Goal: Task Accomplishment & Management: Use online tool/utility

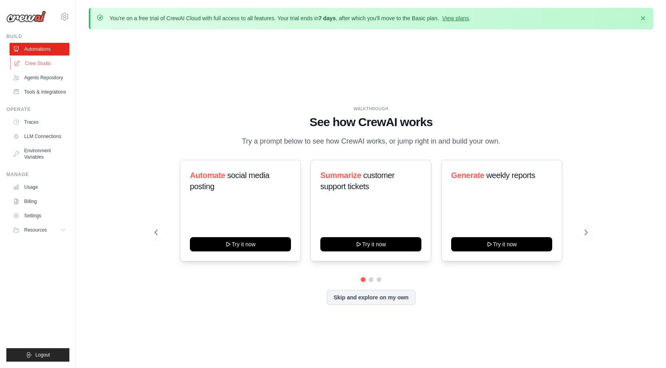
click at [42, 64] on link "Crew Studio" at bounding box center [40, 63] width 60 height 13
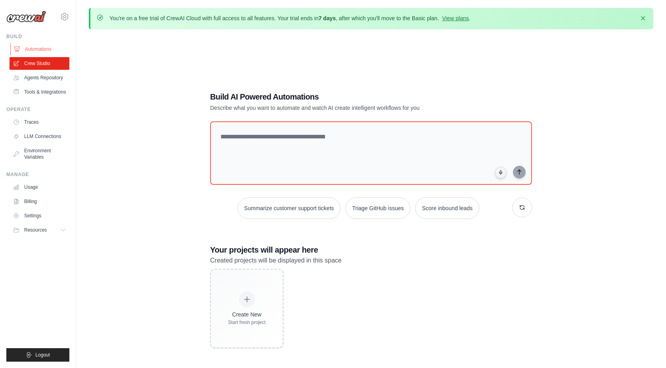
click at [39, 50] on link "Automations" at bounding box center [40, 49] width 60 height 13
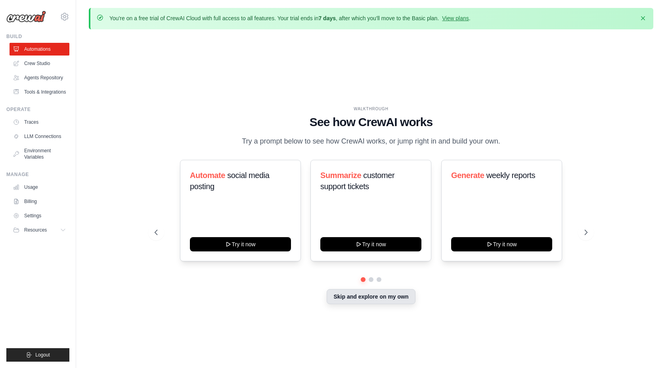
click at [361, 300] on button "Skip and explore on my own" at bounding box center [371, 296] width 88 height 15
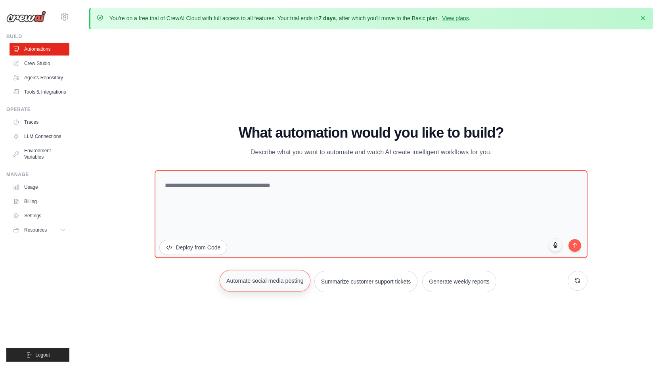
click at [287, 284] on button "Automate social media posting" at bounding box center [265, 281] width 91 height 22
type textarea "**********"
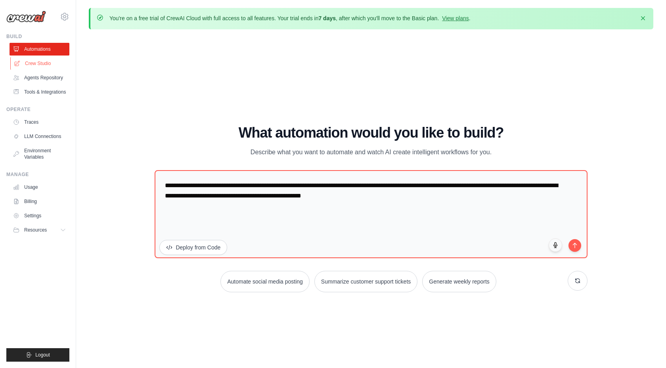
click at [50, 61] on link "Crew Studio" at bounding box center [40, 63] width 60 height 13
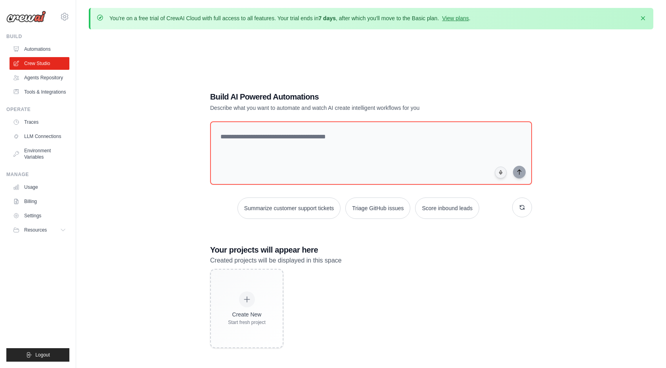
scroll to position [43, 0]
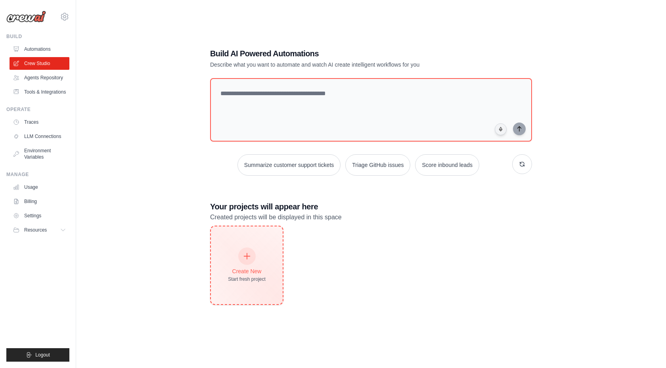
click at [259, 263] on div "Create New Start fresh project" at bounding box center [247, 265] width 38 height 34
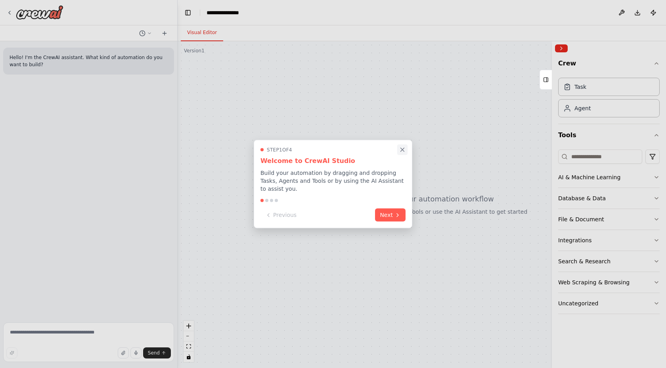
click at [402, 149] on icon "Close walkthrough" at bounding box center [402, 149] width 7 height 7
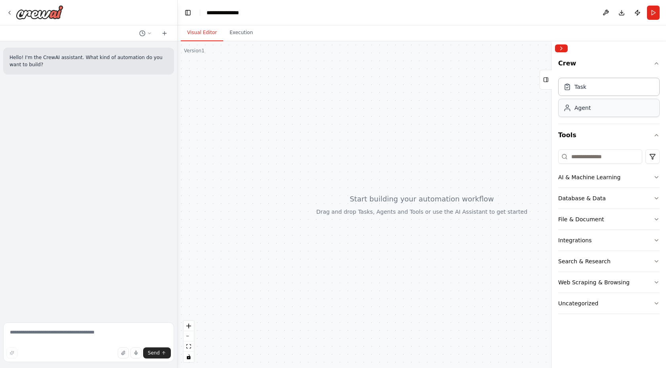
click at [591, 111] on div "Agent" at bounding box center [609, 108] width 102 height 18
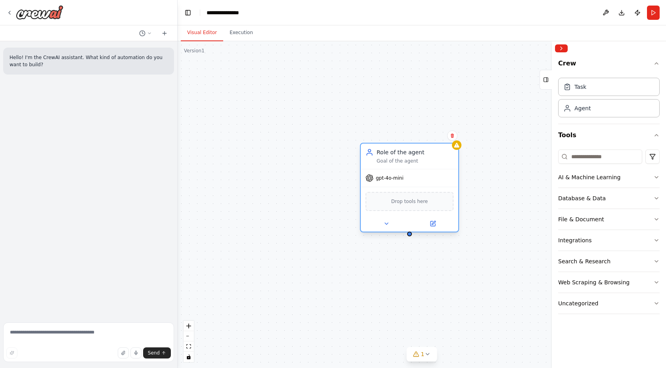
drag, startPoint x: 478, startPoint y: 161, endPoint x: 416, endPoint y: 161, distance: 62.3
click at [416, 161] on div "Goal of the agent" at bounding box center [415, 161] width 77 height 6
click at [388, 221] on icon at bounding box center [387, 224] width 6 height 6
click at [409, 190] on div "Drop tools here" at bounding box center [410, 201] width 98 height 29
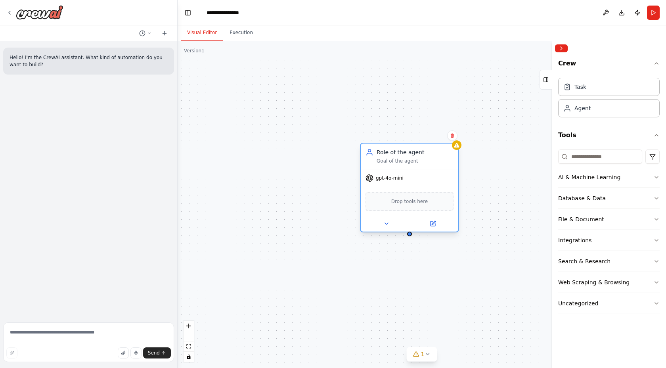
click at [407, 198] on span "Drop tools here" at bounding box center [409, 202] width 37 height 8
click at [406, 205] on div "Drop tools here" at bounding box center [410, 201] width 88 height 19
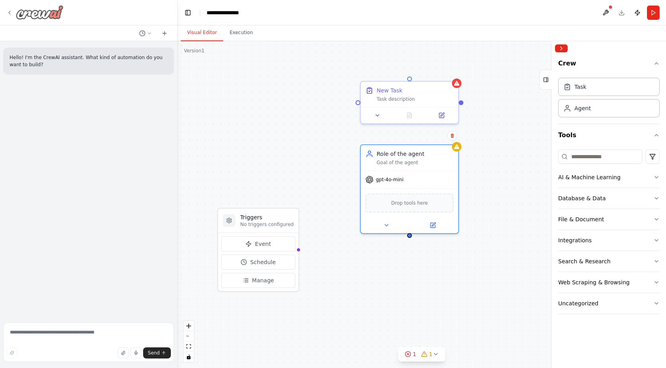
click at [9, 13] on icon at bounding box center [10, 12] width 2 height 3
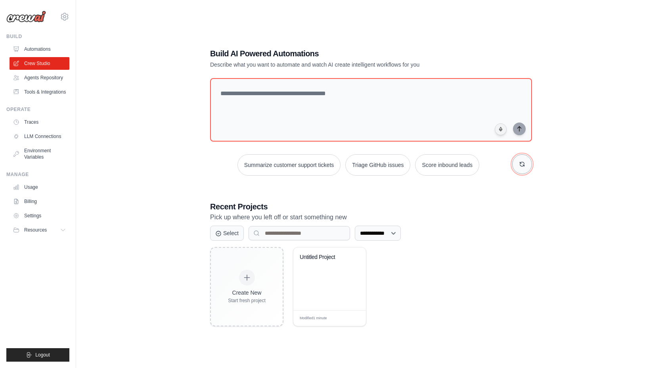
click at [516, 167] on button "button" at bounding box center [522, 164] width 20 height 20
click at [293, 167] on button "Analyze customer feedback" at bounding box center [282, 164] width 82 height 21
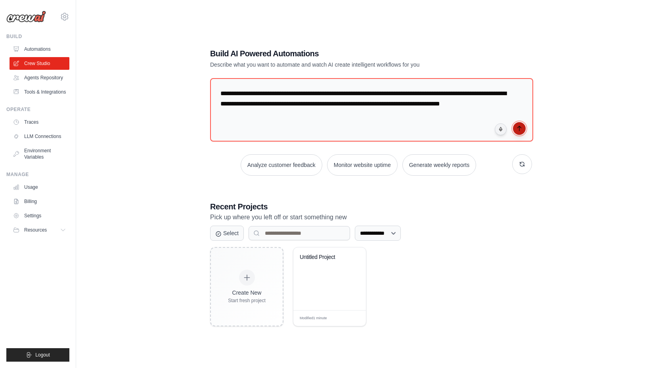
click at [516, 130] on icon "submit" at bounding box center [519, 128] width 6 height 6
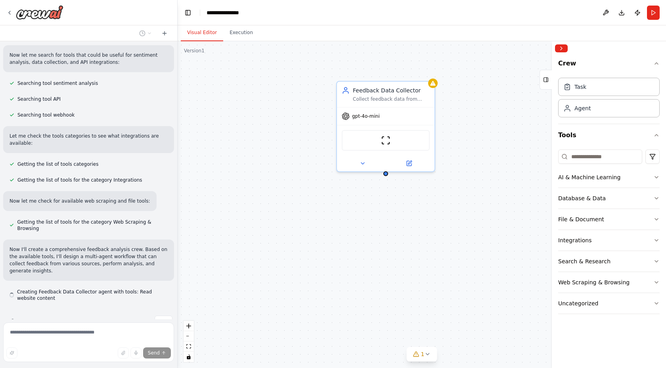
scroll to position [155, 0]
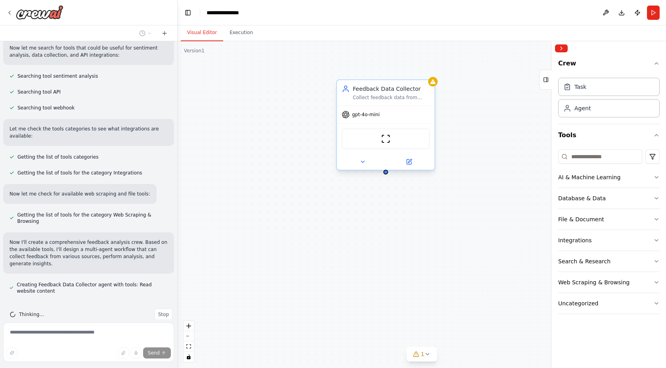
click at [404, 96] on div "Collect feedback data from multiple sources including {survey_urls}, review pla…" at bounding box center [391, 97] width 77 height 6
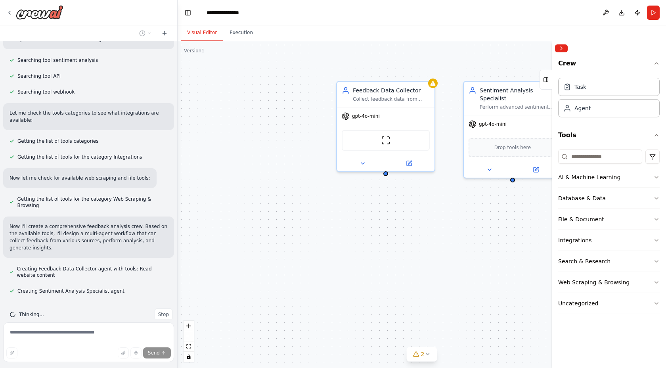
click at [289, 199] on div "Feedback Data Collector Collect feedback data from multiple sources including {…" at bounding box center [422, 204] width 489 height 327
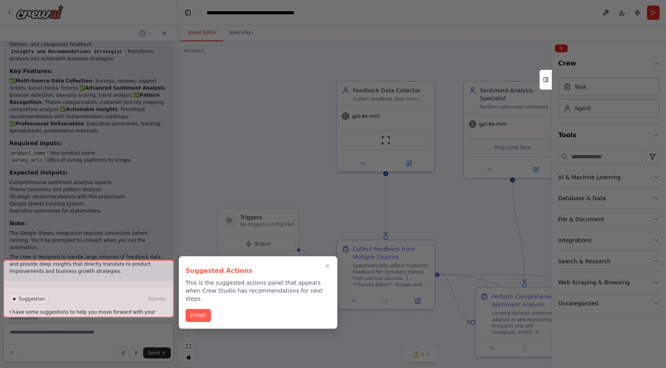
scroll to position [779, 0]
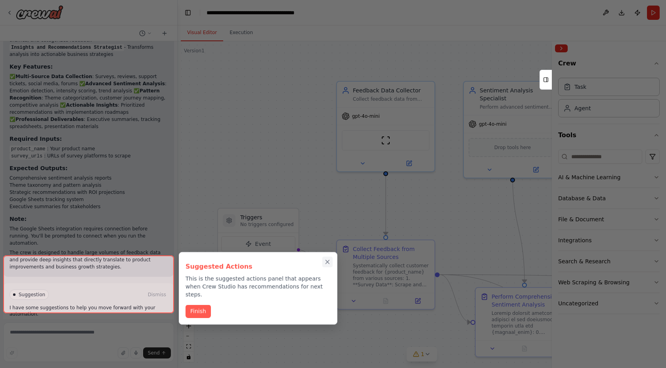
click at [327, 263] on icon "Close walkthrough" at bounding box center [328, 262] width 4 height 4
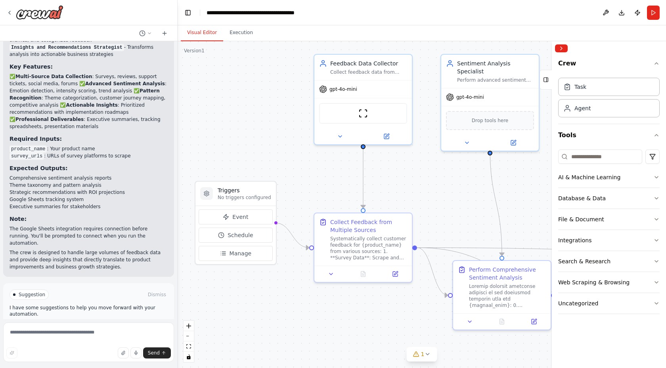
drag, startPoint x: 289, startPoint y: 167, endPoint x: 267, endPoint y: 140, distance: 35.2
click at [267, 140] on div ".deletable-edge-delete-btn { width: 20px; height: 20px; border: 0px solid #ffff…" at bounding box center [422, 204] width 489 height 327
click at [360, 250] on div "Systematically collect customer feedback for {product_name} from various source…" at bounding box center [368, 246] width 77 height 25
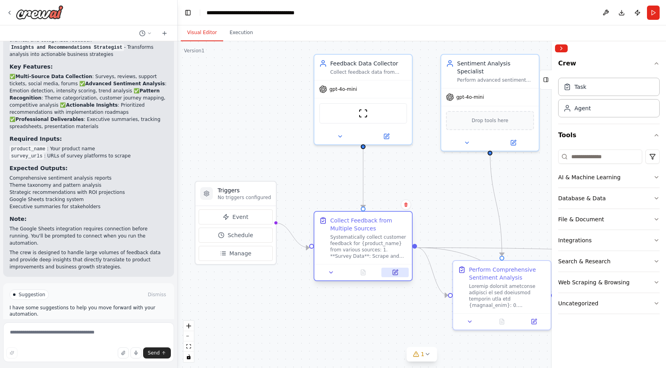
click at [400, 274] on button at bounding box center [395, 273] width 27 height 10
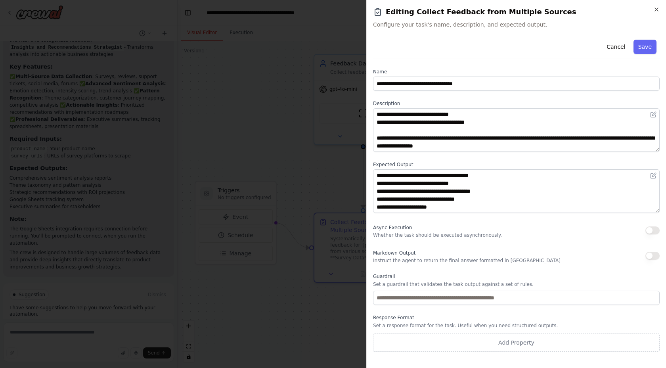
scroll to position [95, 0]
click at [658, 12] on icon "button" at bounding box center [657, 9] width 6 height 6
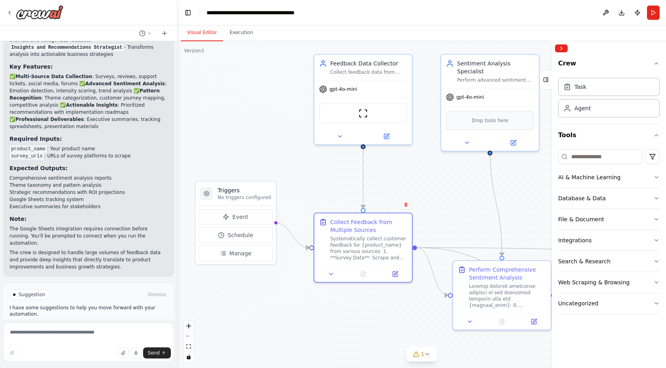
drag, startPoint x: 434, startPoint y: 173, endPoint x: 423, endPoint y: 173, distance: 10.7
click at [425, 173] on div ".deletable-edge-delete-btn { width: 20px; height: 20px; border: 0px solid #ffff…" at bounding box center [422, 204] width 489 height 327
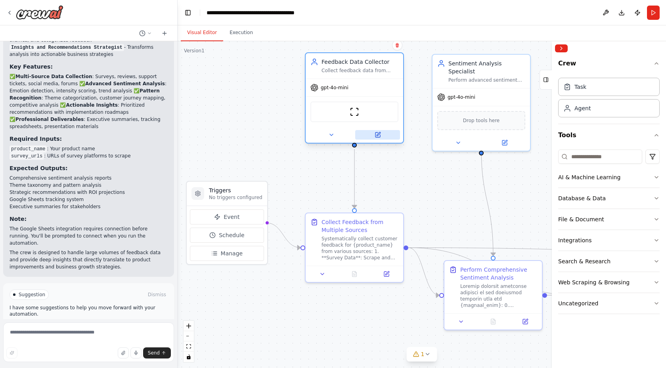
click at [380, 138] on button at bounding box center [377, 135] width 45 height 10
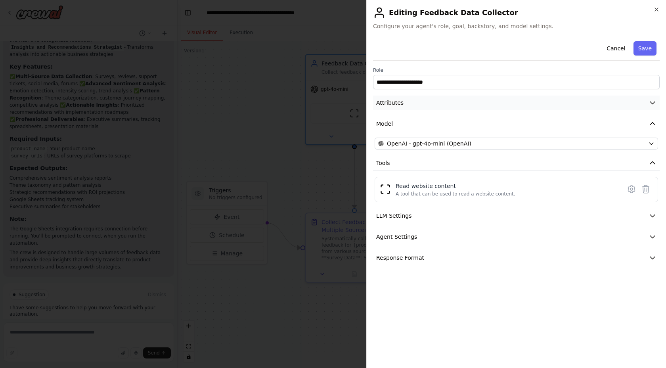
click at [431, 104] on button "Attributes" at bounding box center [516, 103] width 287 height 15
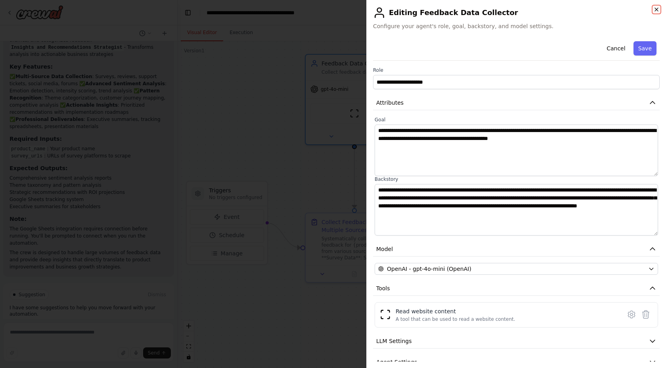
click at [655, 8] on icon "button" at bounding box center [657, 9] width 6 height 6
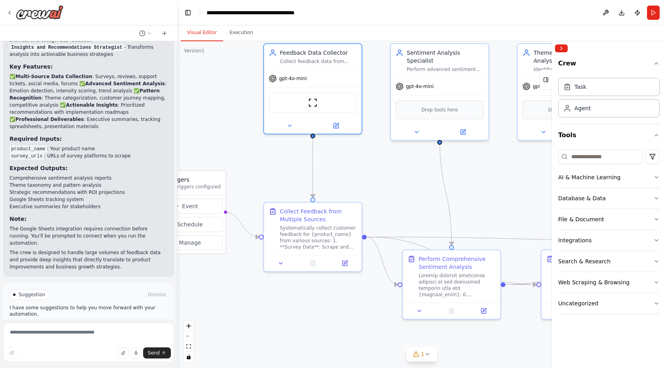
drag, startPoint x: 451, startPoint y: 207, endPoint x: 409, endPoint y: 196, distance: 43.0
click at [409, 196] on div ".deletable-edge-delete-btn { width: 20px; height: 20px; border: 0px solid #ffff…" at bounding box center [422, 204] width 489 height 327
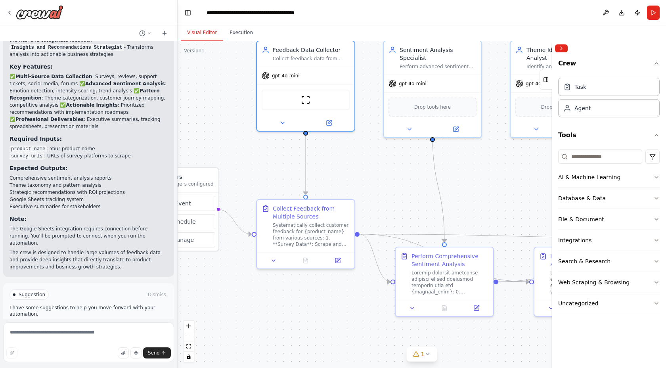
drag, startPoint x: 424, startPoint y: 195, endPoint x: 417, endPoint y: 192, distance: 7.7
click at [417, 192] on div ".deletable-edge-delete-btn { width: 20px; height: 20px; border: 0px solid #ffff…" at bounding box center [422, 204] width 489 height 327
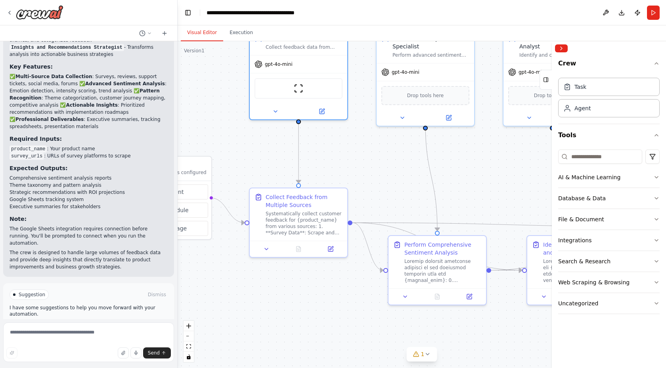
drag, startPoint x: 416, startPoint y: 192, endPoint x: 409, endPoint y: 180, distance: 13.5
click at [409, 180] on div ".deletable-edge-delete-btn { width: 20px; height: 20px; border: 0px solid #ffff…" at bounding box center [422, 204] width 489 height 327
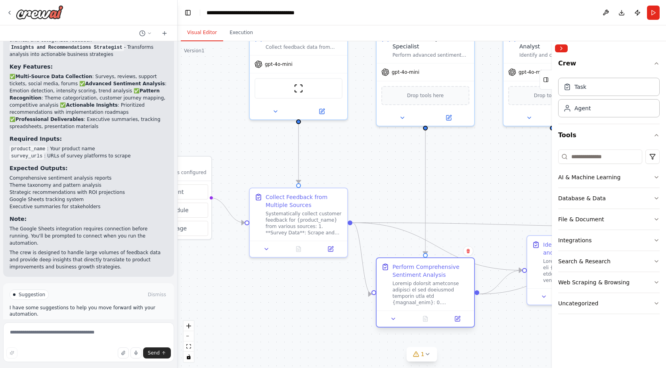
drag, startPoint x: 465, startPoint y: 244, endPoint x: 452, endPoint y: 267, distance: 26.8
click at [452, 267] on div "Perform Comprehensive Sentiment Analysis" at bounding box center [431, 271] width 77 height 16
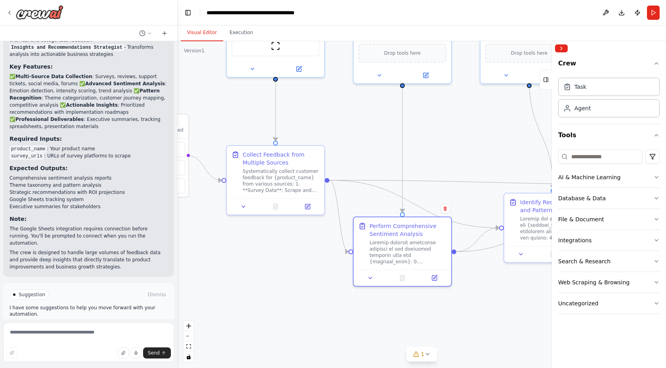
drag, startPoint x: 459, startPoint y: 190, endPoint x: 428, endPoint y: 133, distance: 64.6
click at [428, 134] on div ".deletable-edge-delete-btn { width: 20px; height: 20px; border: 0px solid #ffff…" at bounding box center [422, 204] width 489 height 327
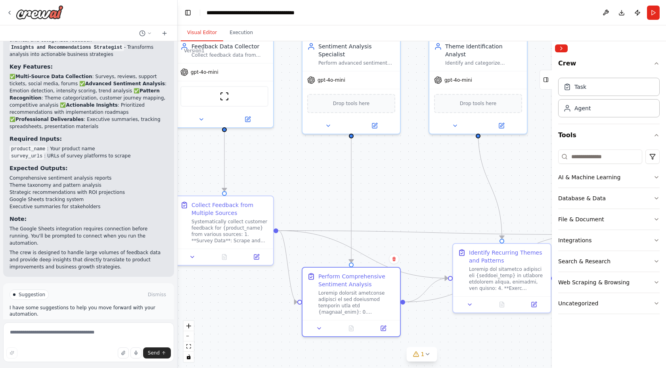
drag, startPoint x: 428, startPoint y: 136, endPoint x: 384, endPoint y: 199, distance: 76.5
click at [384, 199] on div ".deletable-edge-delete-btn { width: 20px; height: 20px; border: 0px solid #ffff…" at bounding box center [422, 204] width 489 height 327
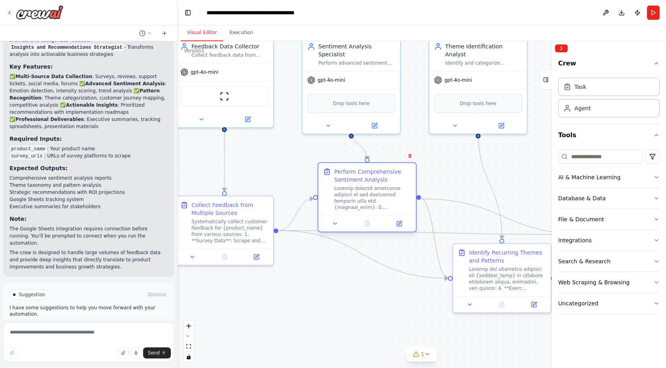
drag, startPoint x: 364, startPoint y: 280, endPoint x: 380, endPoint y: 174, distance: 107.6
click at [381, 174] on div "Perform Comprehensive Sentiment Analysis" at bounding box center [372, 176] width 77 height 16
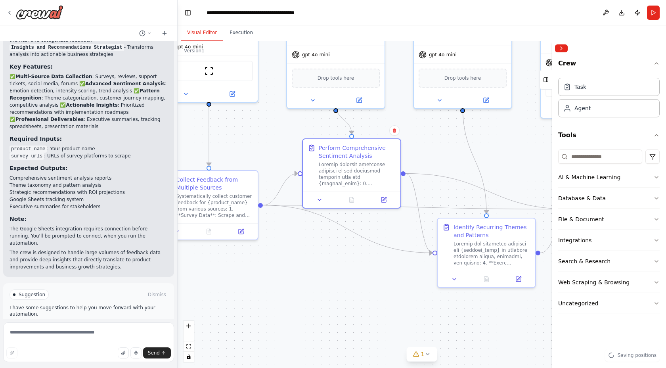
drag, startPoint x: 407, startPoint y: 310, endPoint x: 391, endPoint y: 285, distance: 29.7
click at [391, 285] on div ".deletable-edge-delete-btn { width: 20px; height: 20px; border: 0px solid #ffff…" at bounding box center [422, 204] width 489 height 327
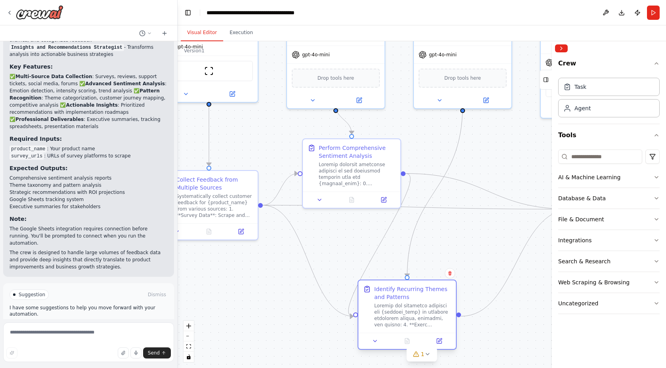
drag, startPoint x: 510, startPoint y: 228, endPoint x: 429, endPoint y: 295, distance: 104.6
click at [428, 295] on div "Identify Recurring Themes and Patterns" at bounding box center [412, 293] width 77 height 16
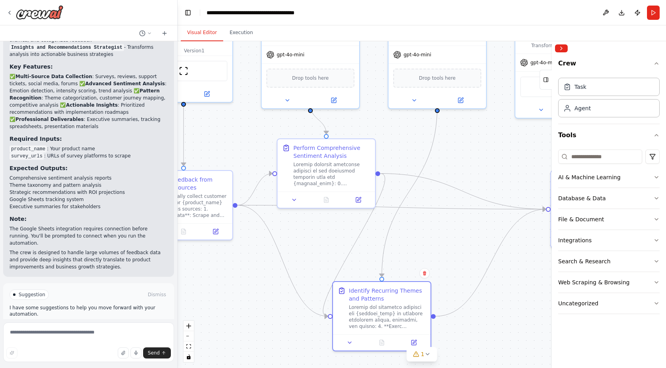
drag, startPoint x: 454, startPoint y: 237, endPoint x: 374, endPoint y: 223, distance: 81.3
click at [374, 224] on div ".deletable-edge-delete-btn { width: 20px; height: 20px; border: 0px solid #ffff…" at bounding box center [422, 204] width 489 height 327
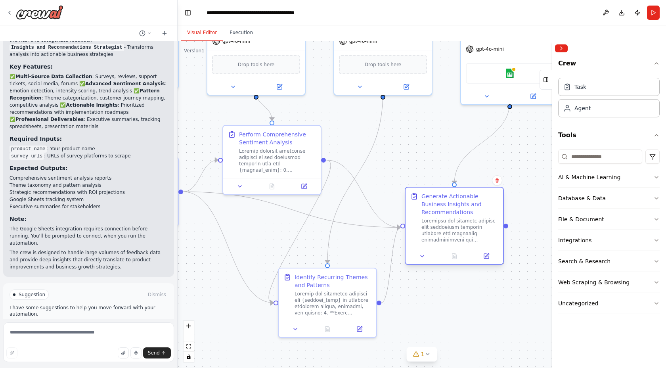
drag, startPoint x: 516, startPoint y: 173, endPoint x: 414, endPoint y: 204, distance: 106.8
click at [414, 204] on div "Generate Actionable Business Insights and Recommendations" at bounding box center [454, 217] width 88 height 51
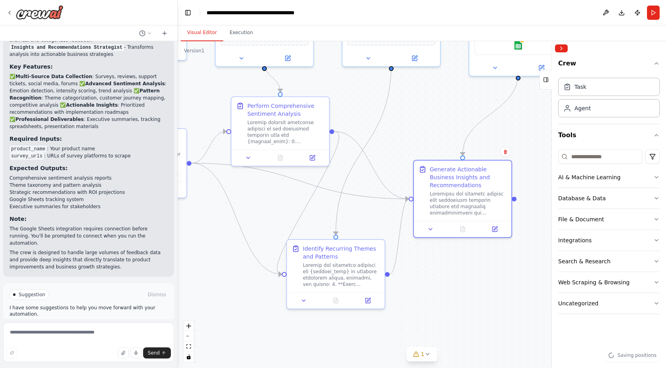
drag, startPoint x: 421, startPoint y: 145, endPoint x: 429, endPoint y: 117, distance: 29.7
click at [429, 117] on div ".deletable-edge-delete-btn { width: 20px; height: 20px; border: 0px solid #ffff…" at bounding box center [422, 204] width 489 height 327
